Goal: Information Seeking & Learning: Learn about a topic

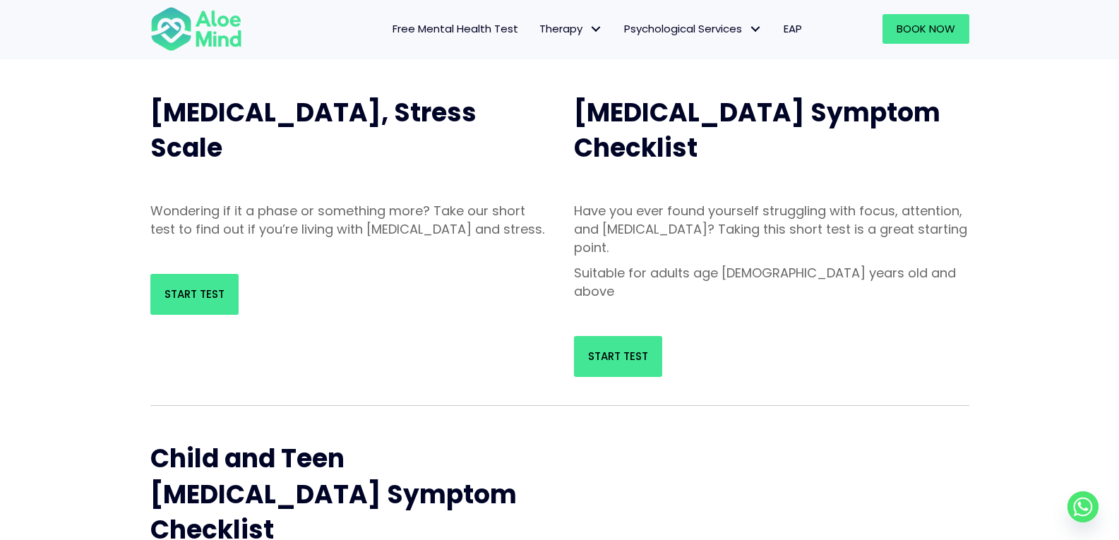
scroll to position [141, 0]
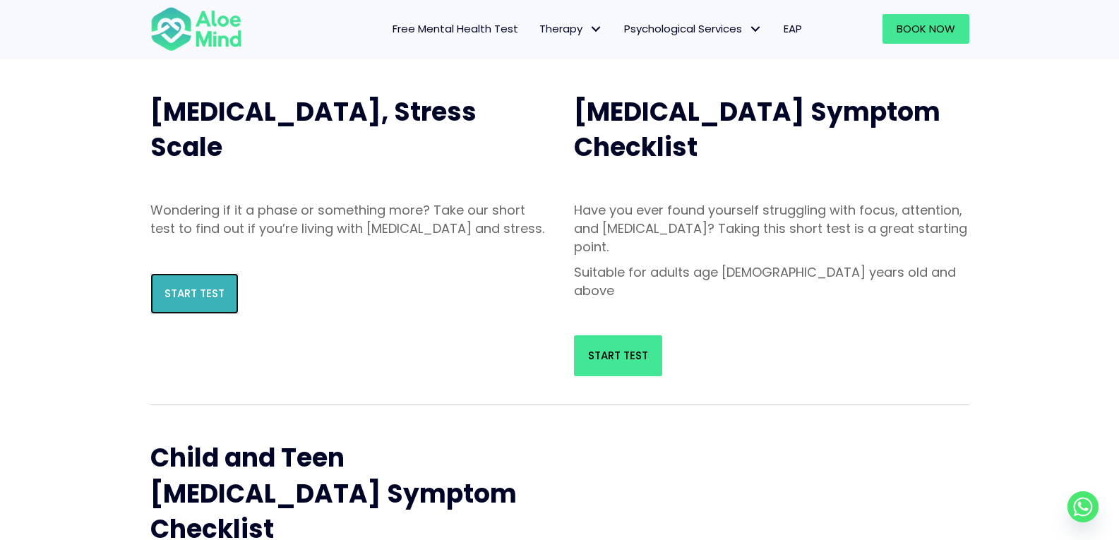
click at [160, 293] on link "Start Test" at bounding box center [194, 293] width 88 height 41
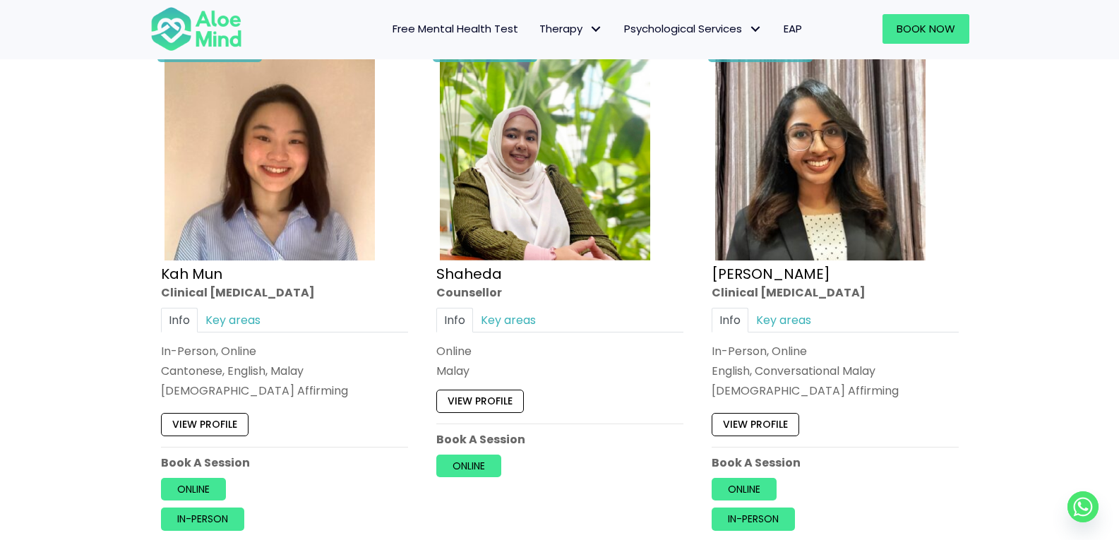
scroll to position [777, 0]
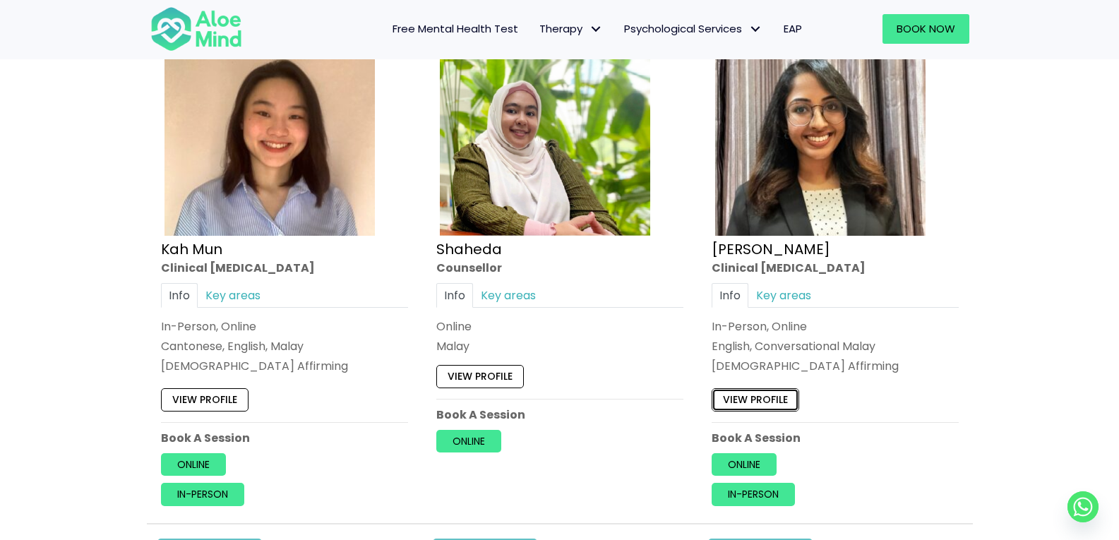
click at [777, 400] on link "View profile" at bounding box center [756, 399] width 88 height 23
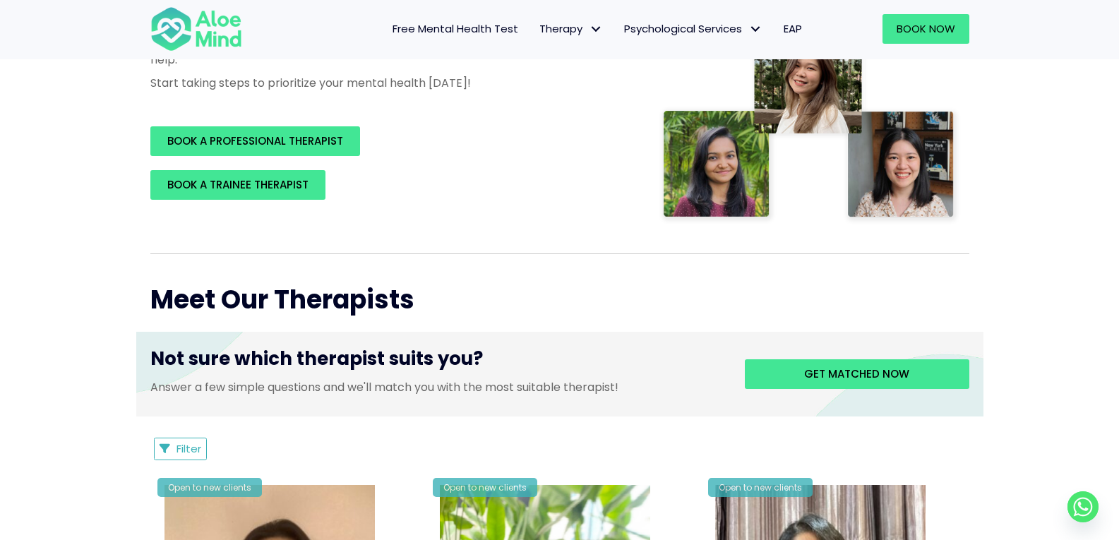
scroll to position [0, 0]
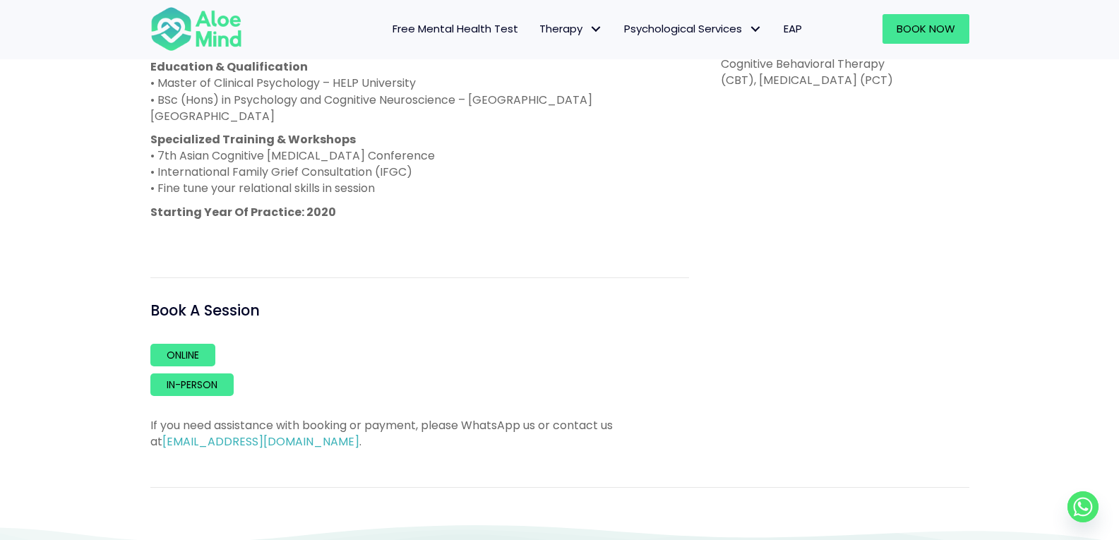
scroll to position [847, 0]
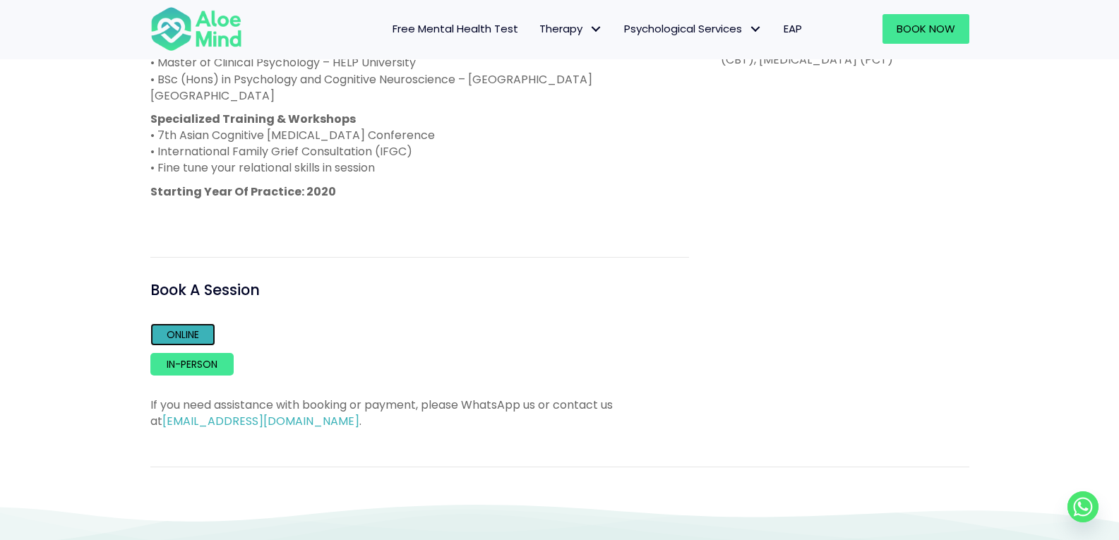
click at [185, 323] on link "Online" at bounding box center [182, 334] width 65 height 23
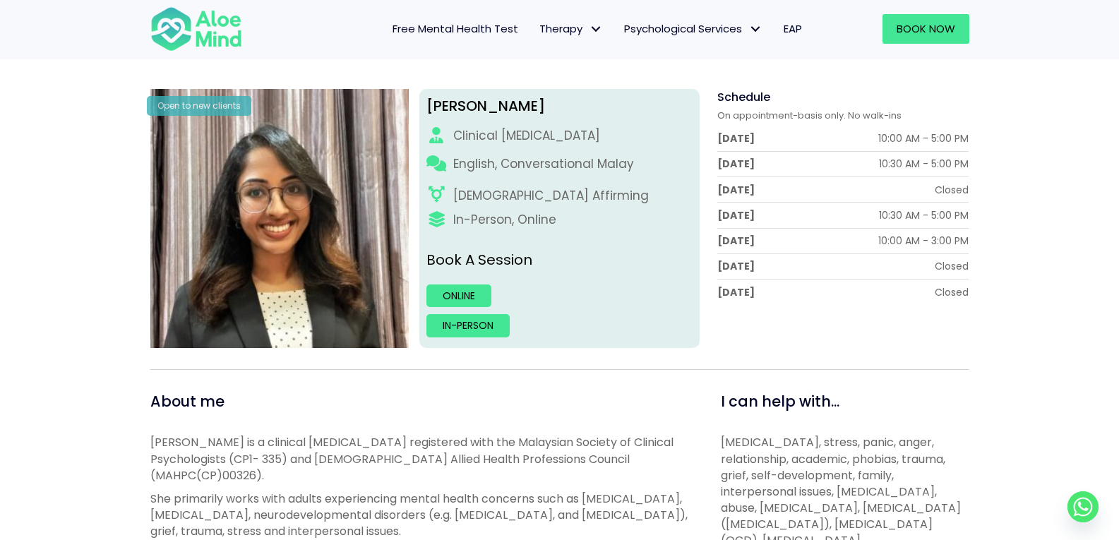
scroll to position [71, 0]
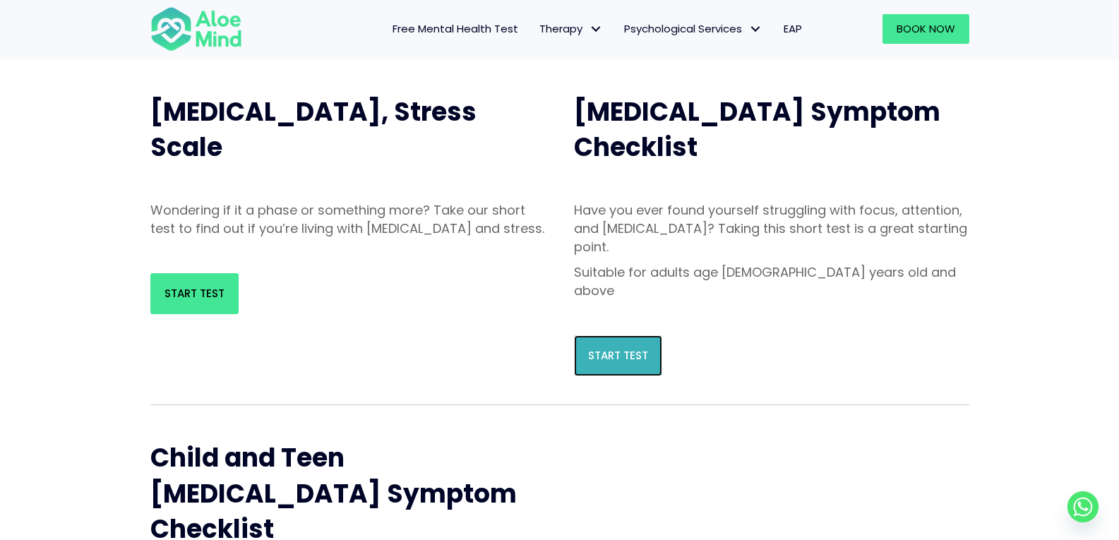
click at [603, 335] on link "Start Test" at bounding box center [618, 355] width 88 height 41
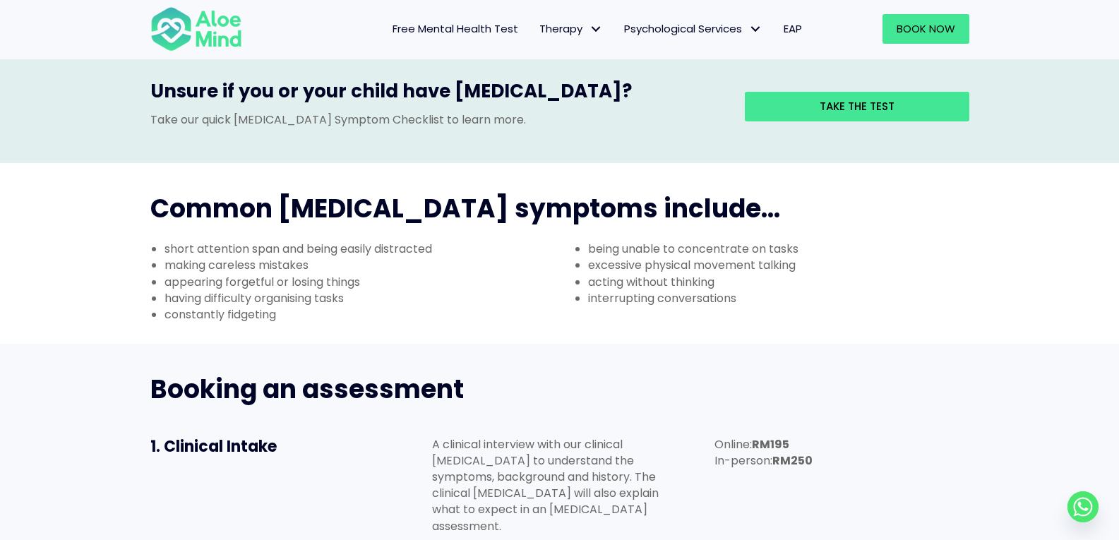
scroll to position [494, 0]
